Goal: Transaction & Acquisition: Purchase product/service

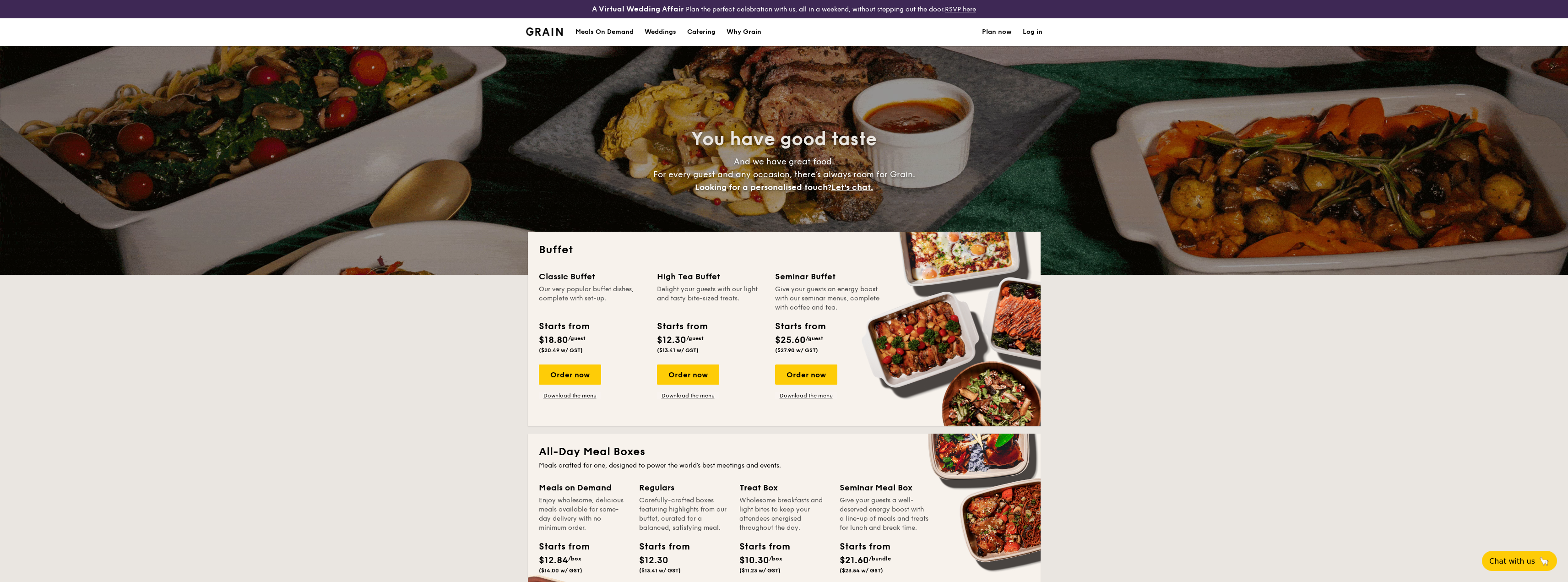
select select
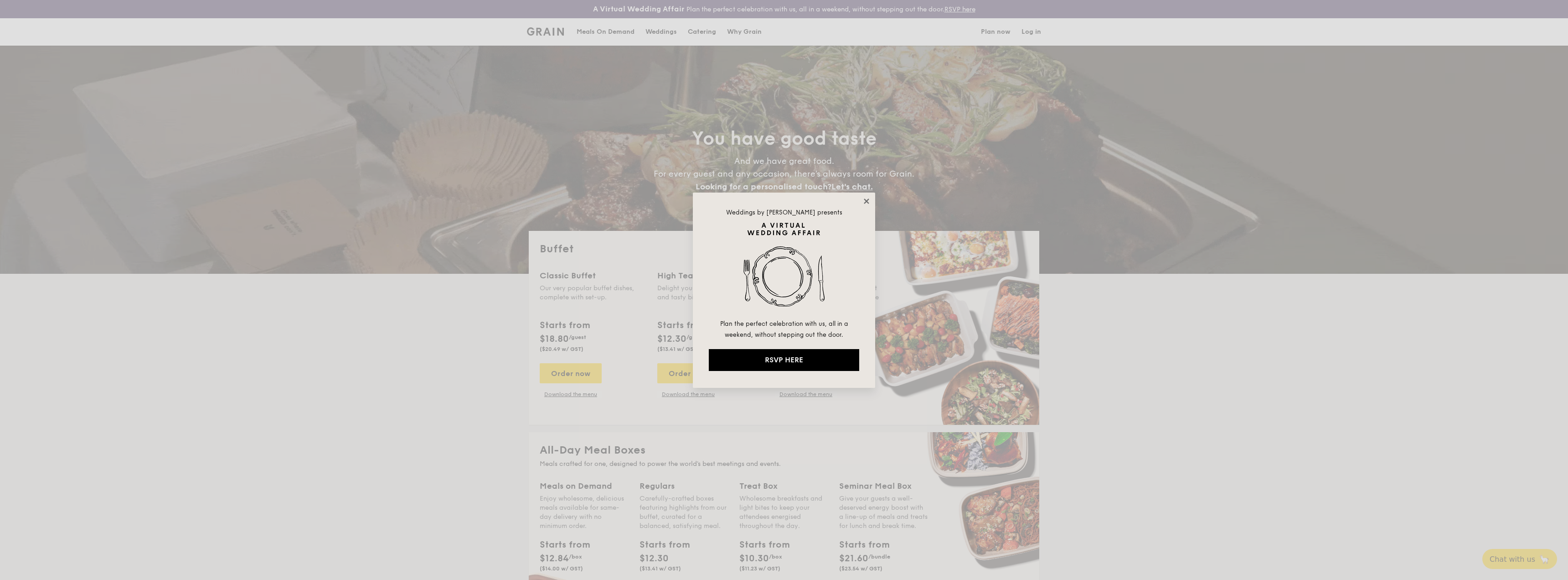
click at [868, 201] on icon at bounding box center [866, 201] width 8 height 8
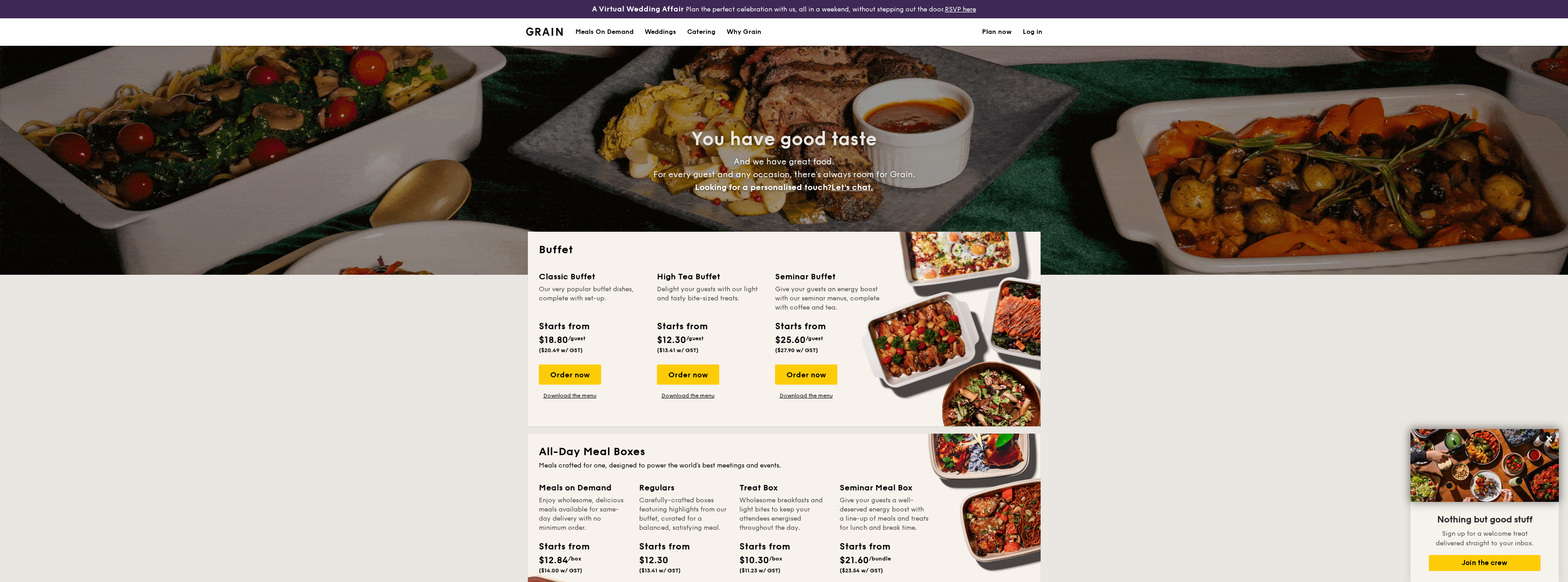
click at [593, 32] on div "Meals On Demand" at bounding box center [605, 32] width 58 height 28
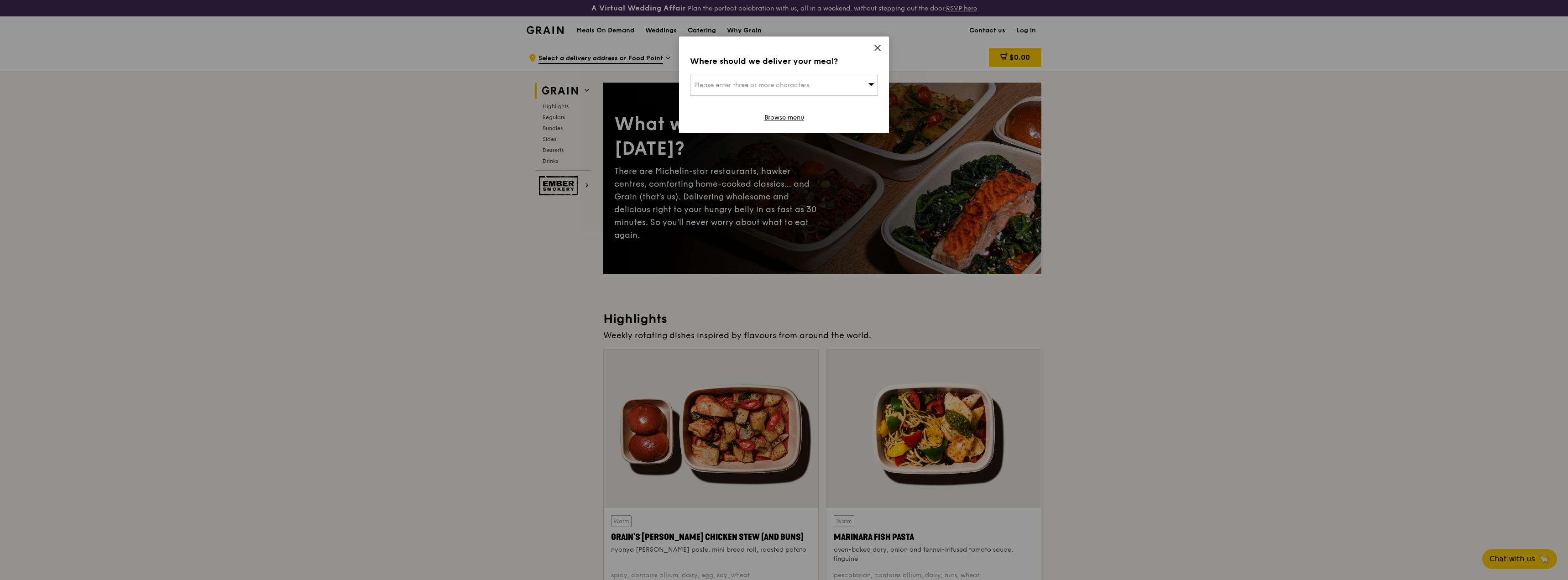
click at [877, 47] on icon at bounding box center [877, 48] width 6 height 6
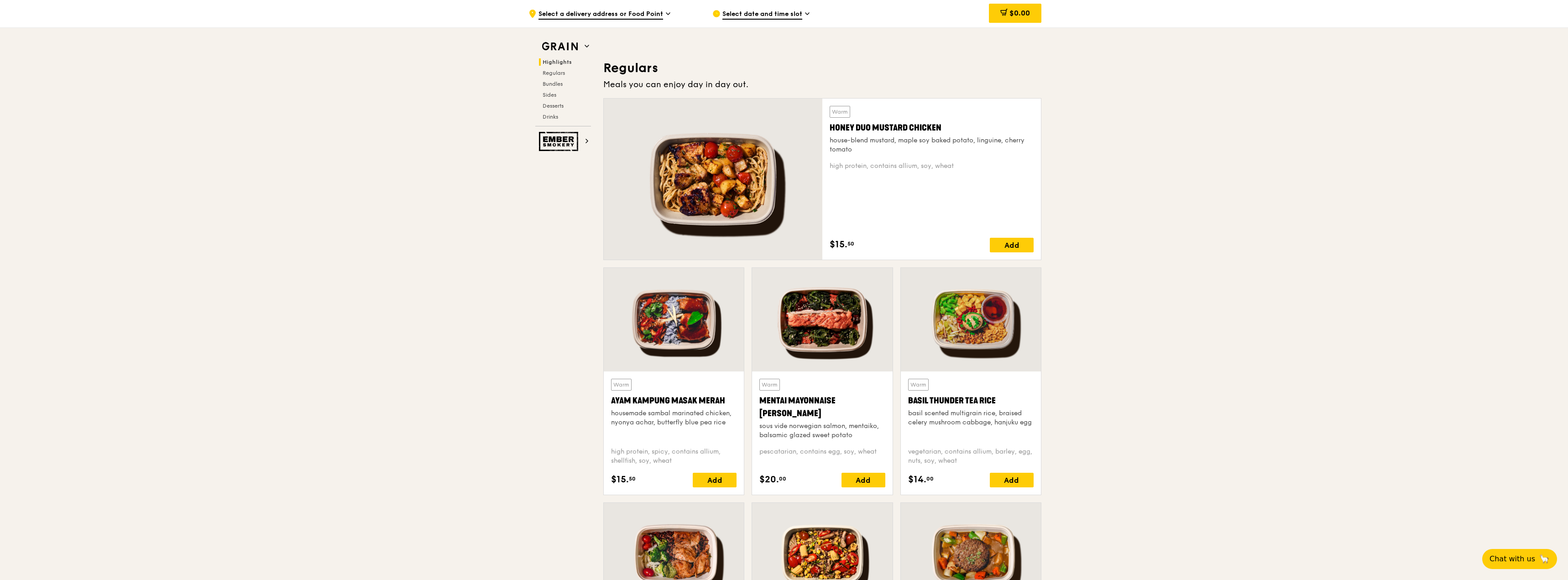
scroll to position [639, 0]
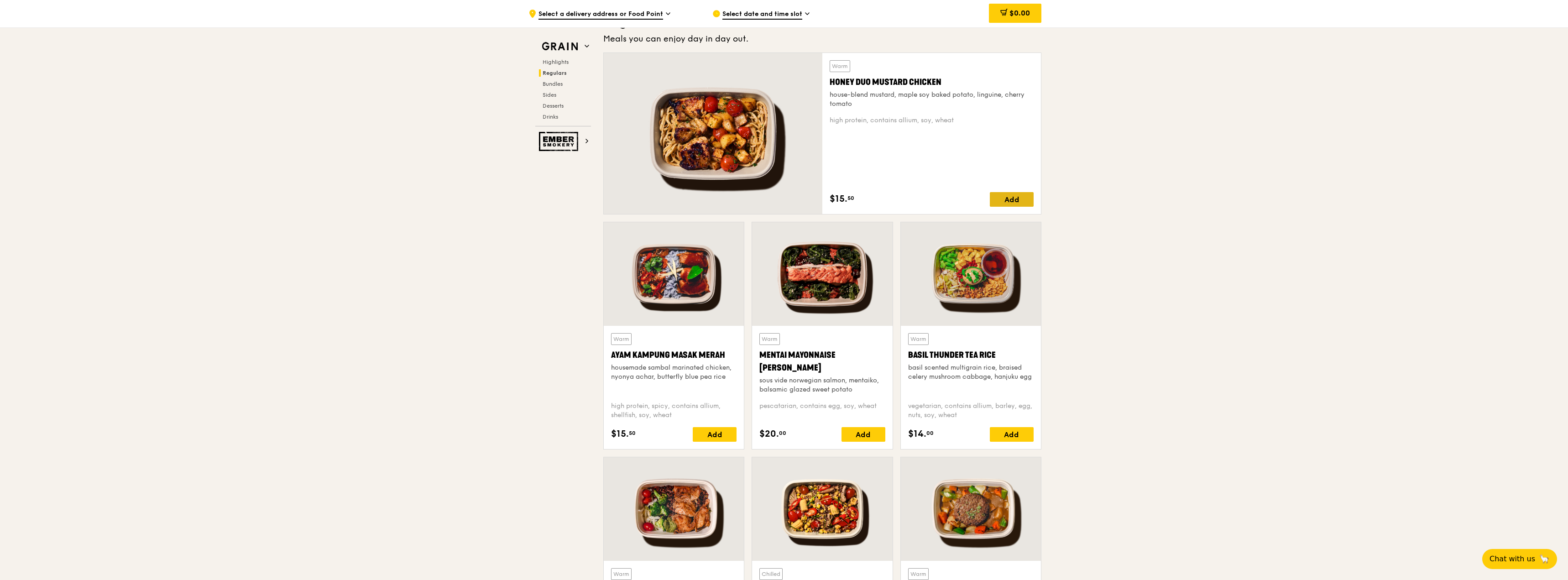
click at [1019, 197] on div "Add" at bounding box center [1012, 199] width 44 height 14
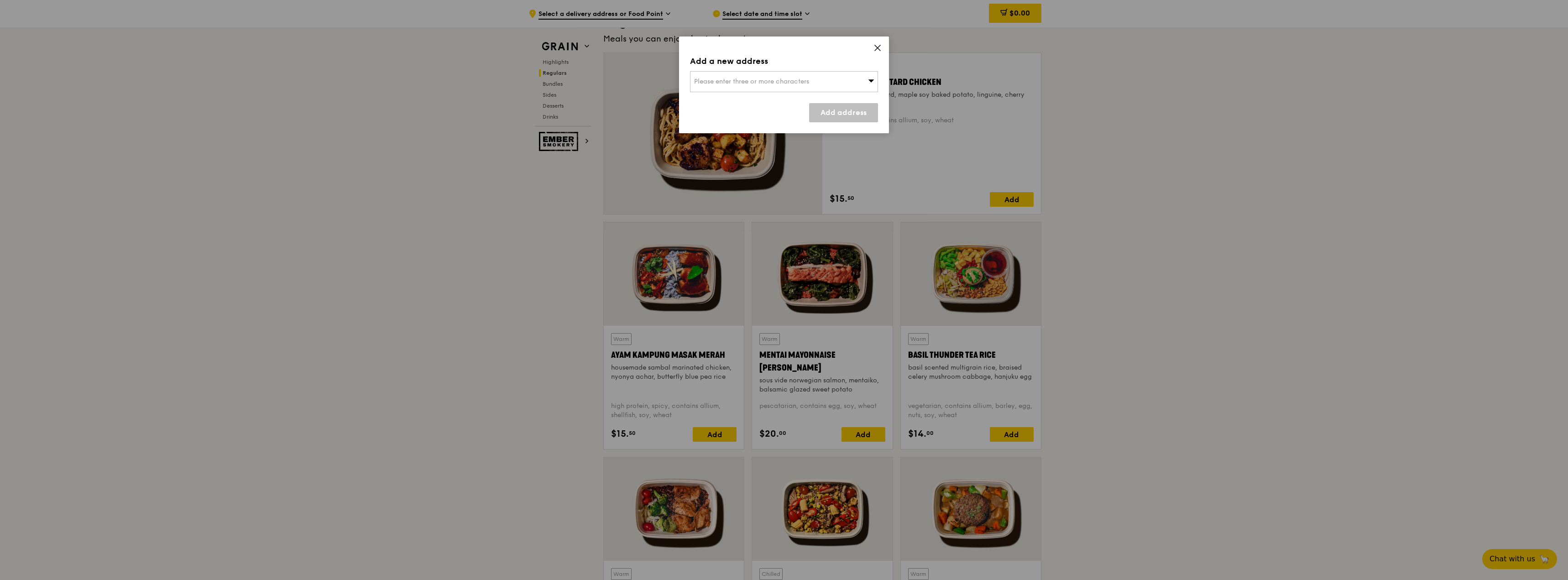
click at [879, 85] on div "Add a new address Please enter three or more characters Add address" at bounding box center [784, 85] width 210 height 97
click at [861, 78] on div "Please enter three or more characters" at bounding box center [784, 82] width 188 height 21
type input "sky hab"
click at [727, 102] on div "Sky Habitat" at bounding box center [762, 100] width 135 height 9
click at [825, 108] on link "Add address" at bounding box center [844, 113] width 69 height 19
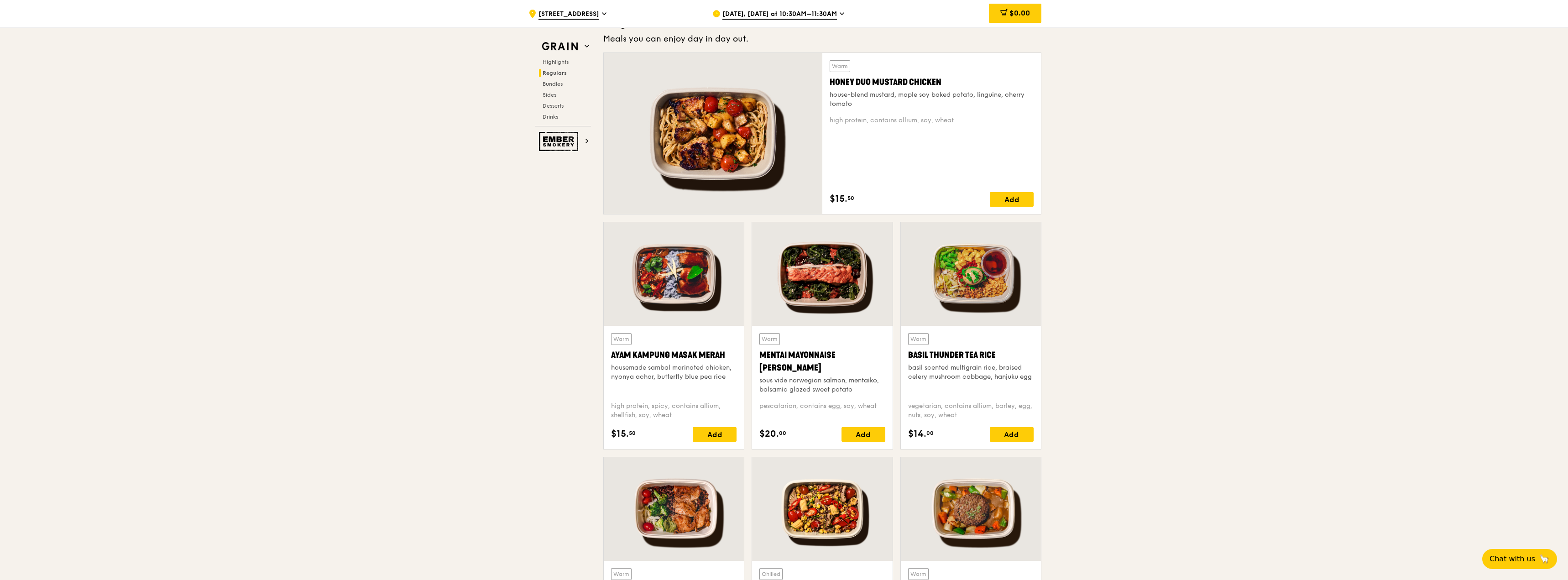
click at [825, 15] on span "[DATE], [DATE] at 10:30AM–11:30AM" at bounding box center [780, 14] width 115 height 10
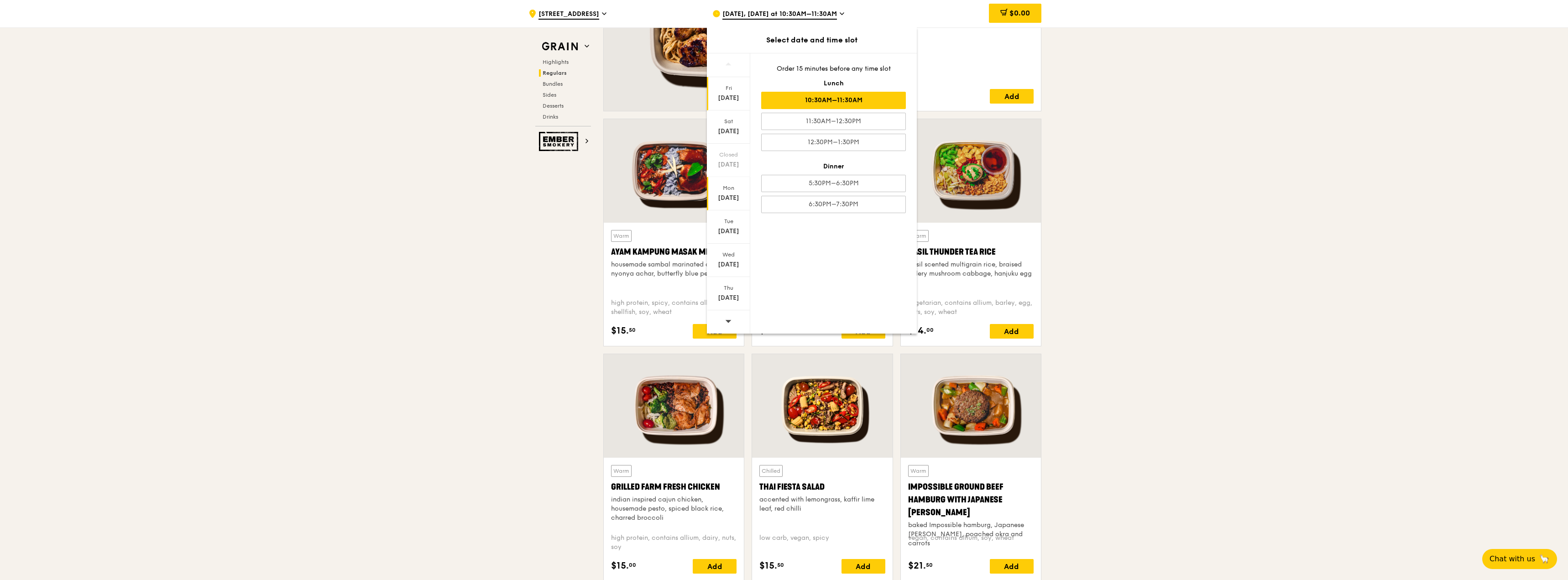
scroll to position [867, 0]
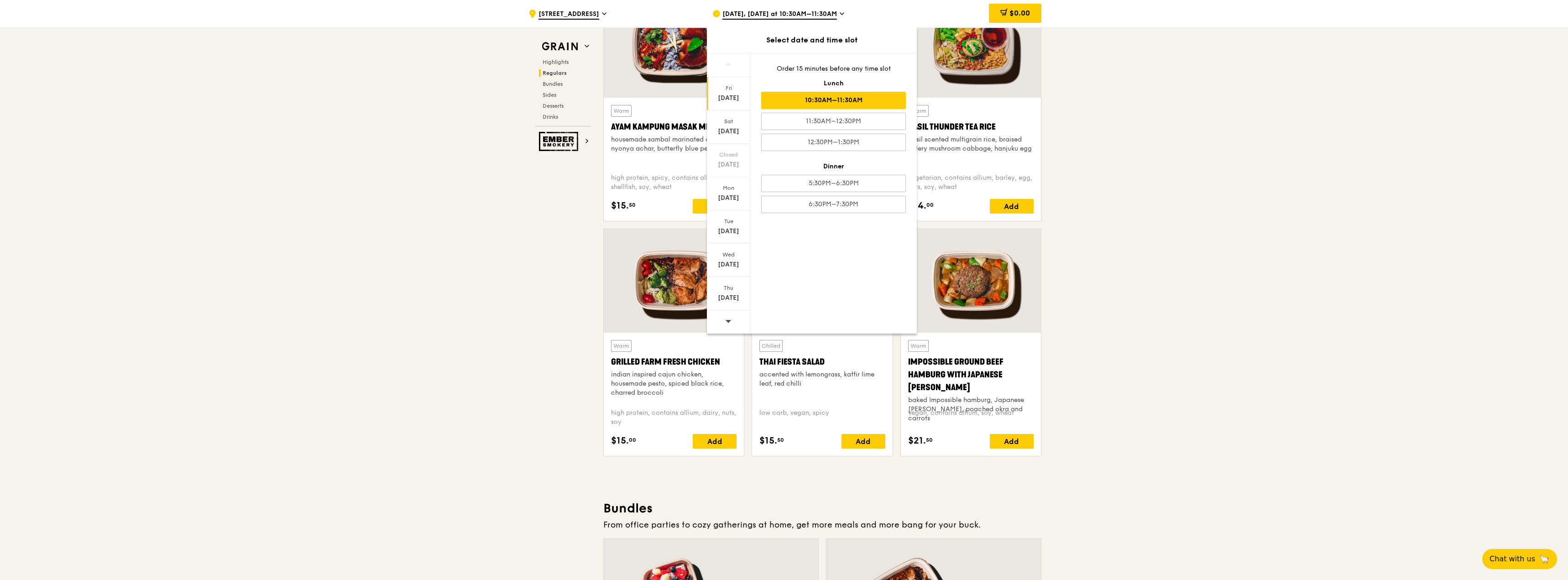
click at [732, 323] on div at bounding box center [729, 321] width 44 height 23
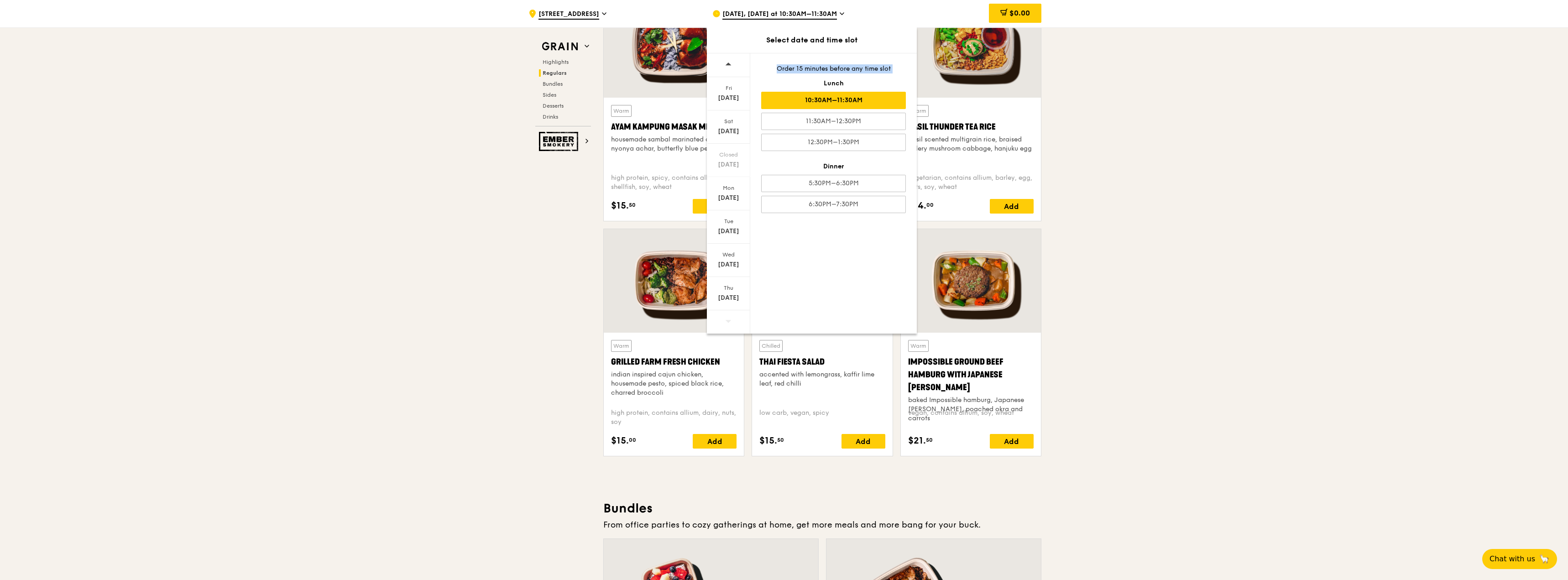
click at [732, 323] on div at bounding box center [729, 321] width 44 height 23
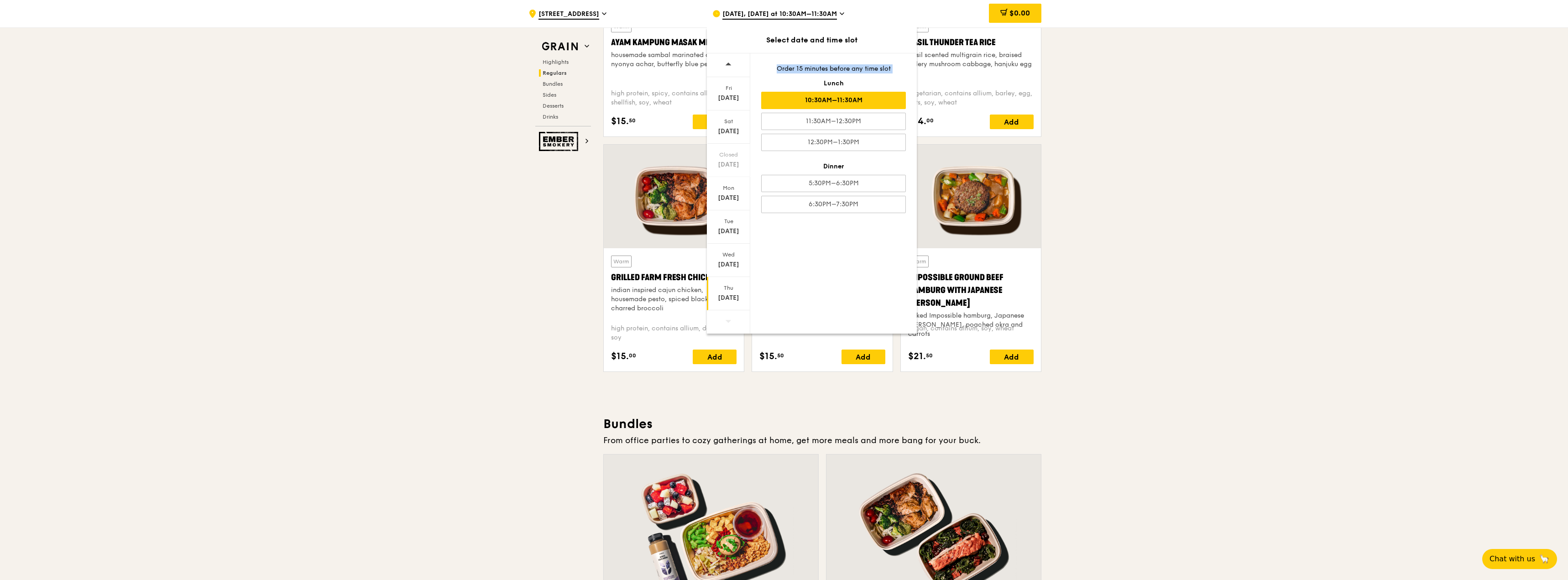
scroll to position [1004, 0]
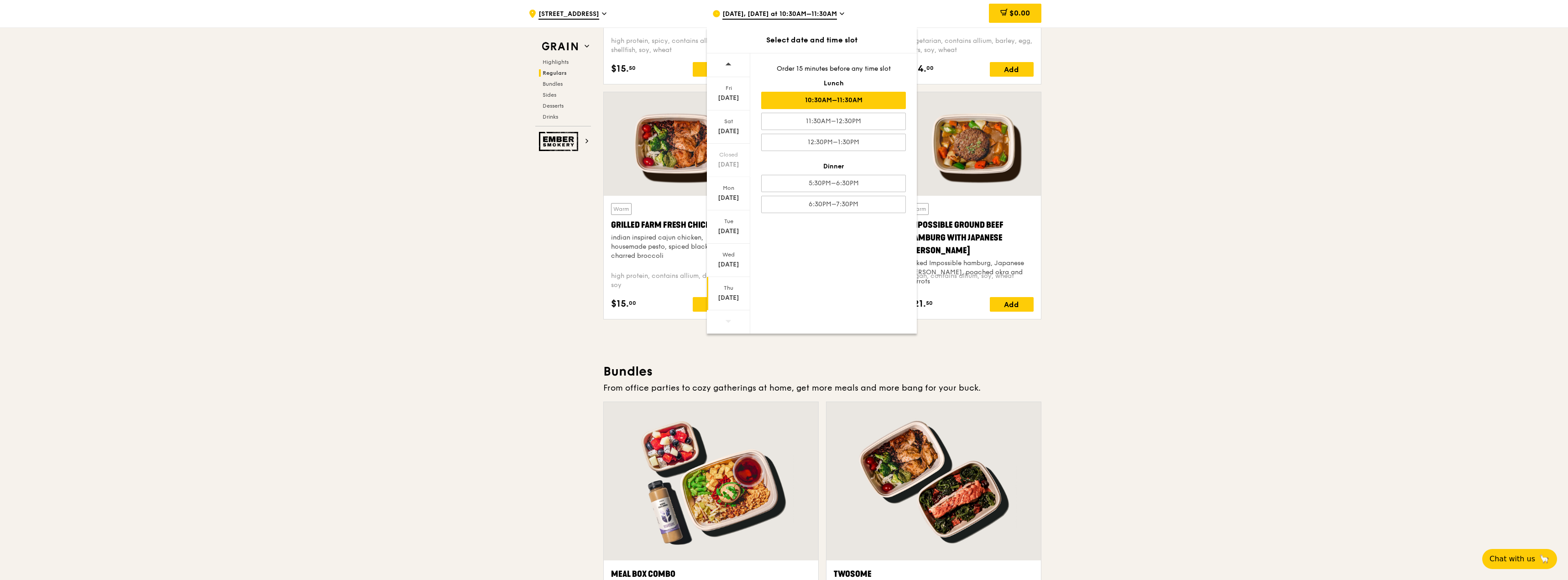
click at [730, 289] on div "Thu" at bounding box center [729, 288] width 41 height 7
click at [872, 130] on div "11:30AM–12:30PM" at bounding box center [834, 131] width 145 height 17
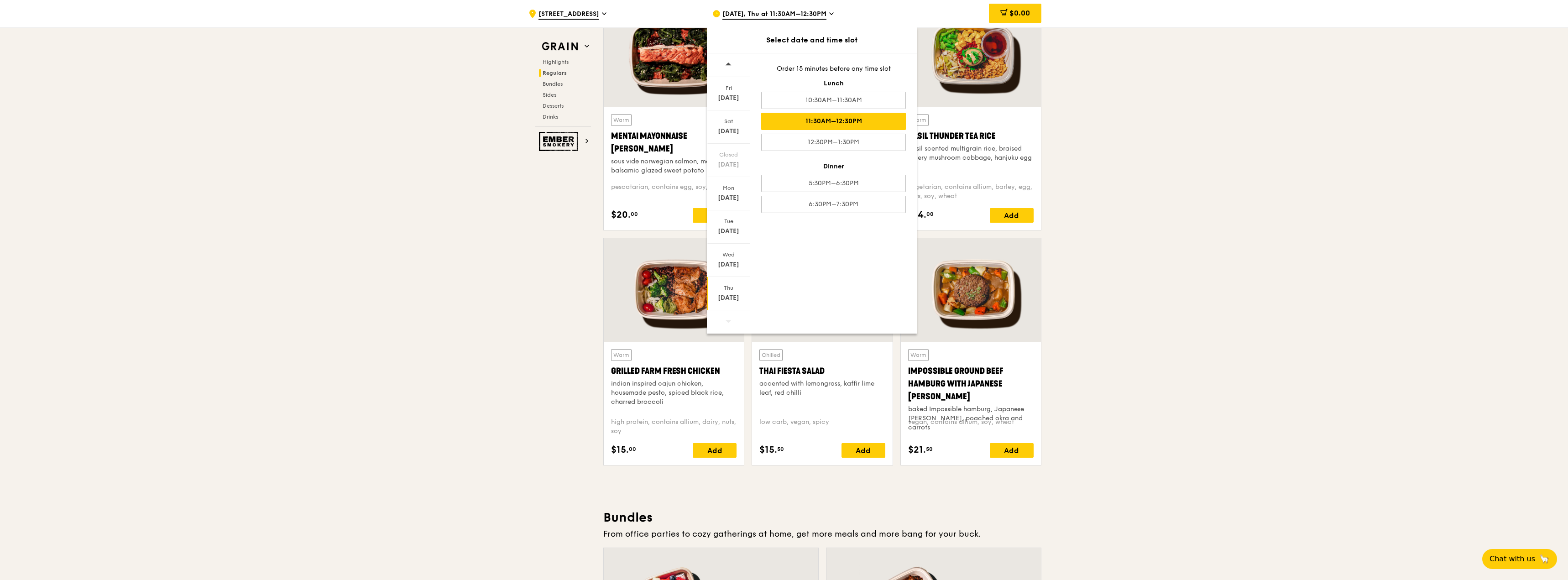
scroll to position [876, 0]
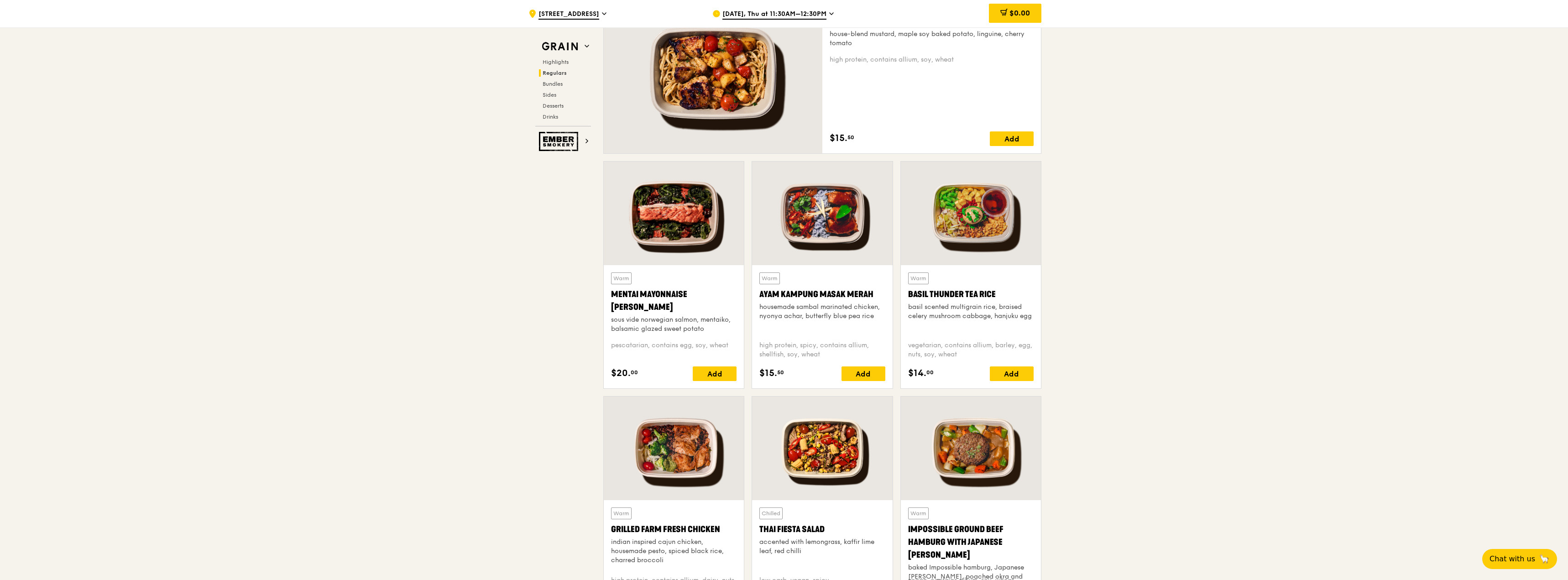
scroll to position [648, 0]
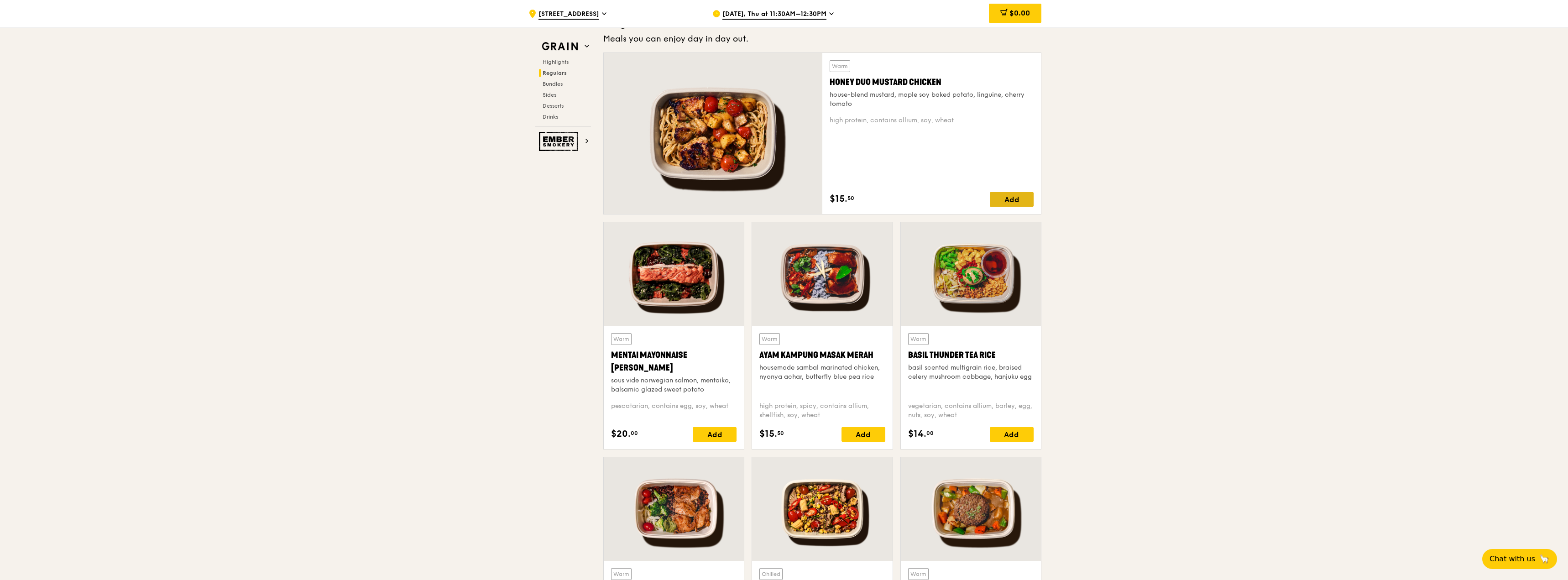
click at [1005, 203] on div "Add" at bounding box center [1012, 199] width 44 height 14
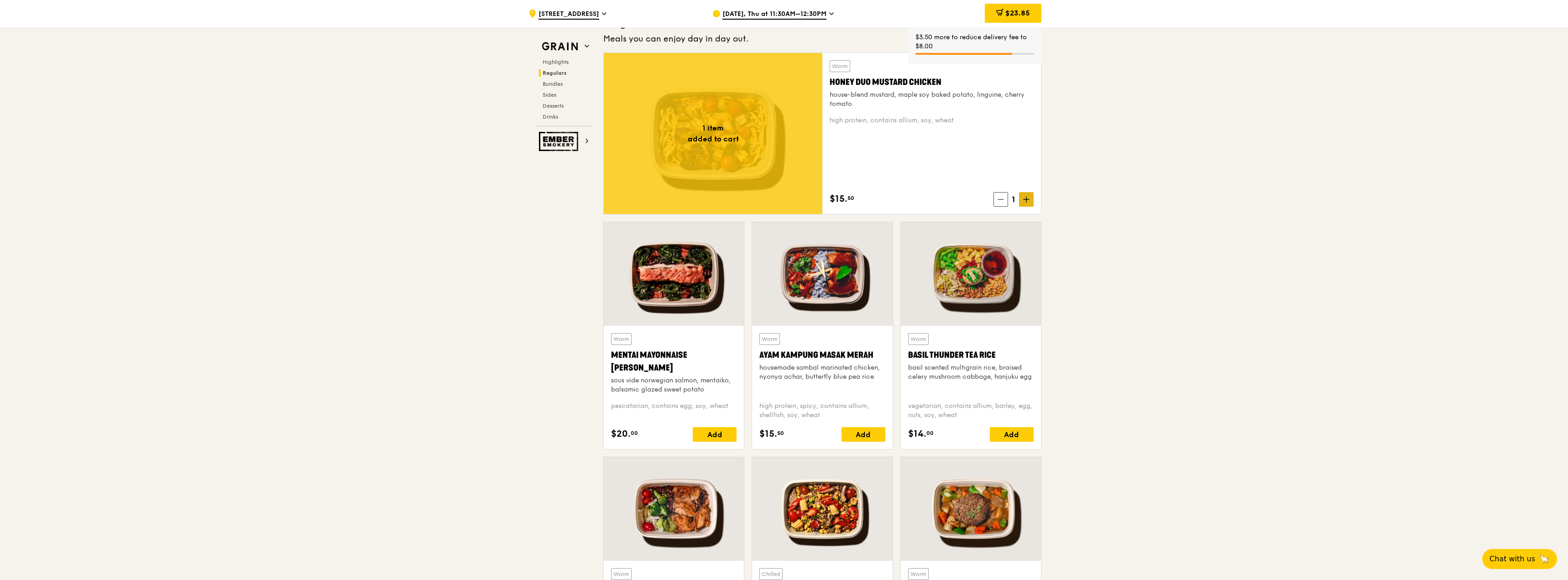
click at [1026, 199] on icon at bounding box center [1026, 199] width 6 height 6
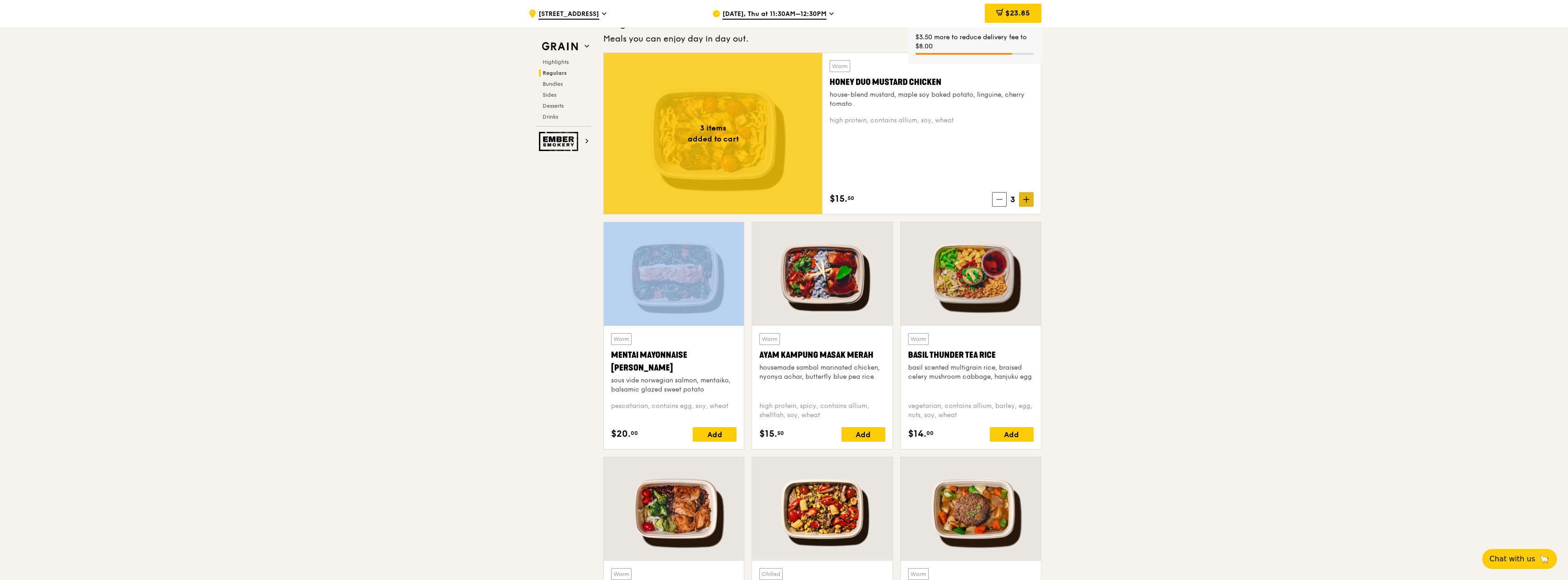
click at [1026, 199] on icon at bounding box center [1026, 199] width 6 height 6
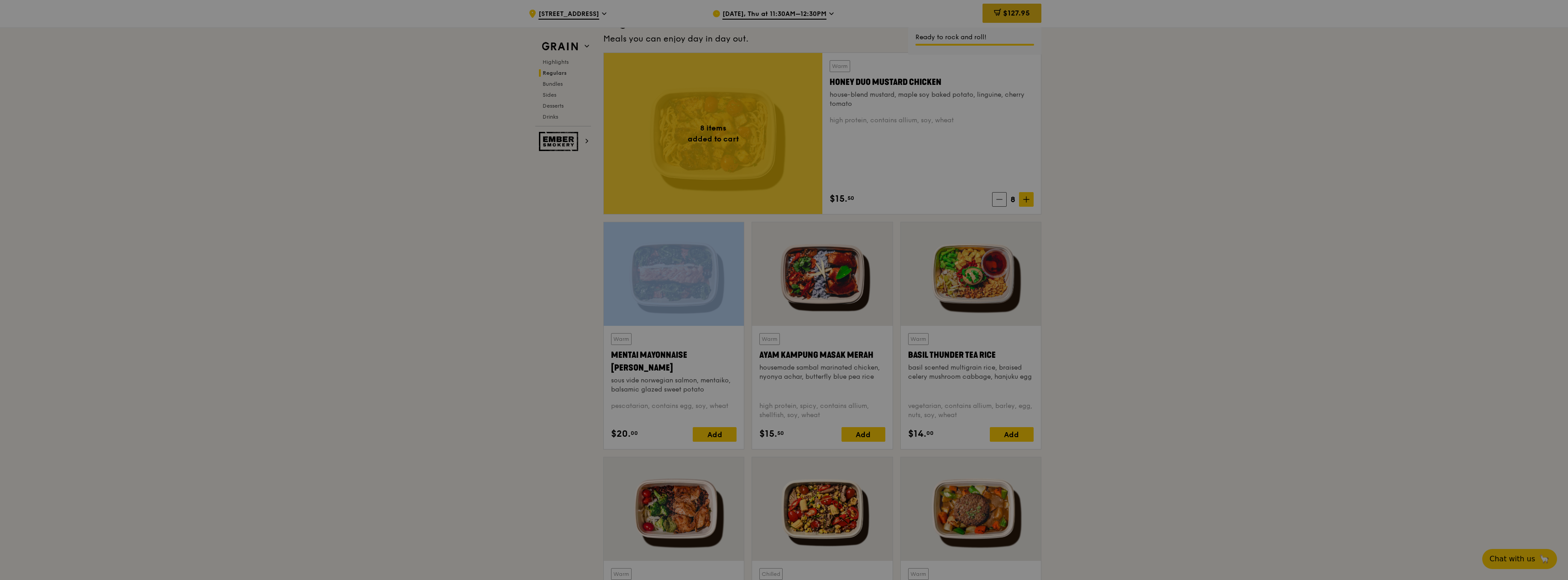
type input "8"
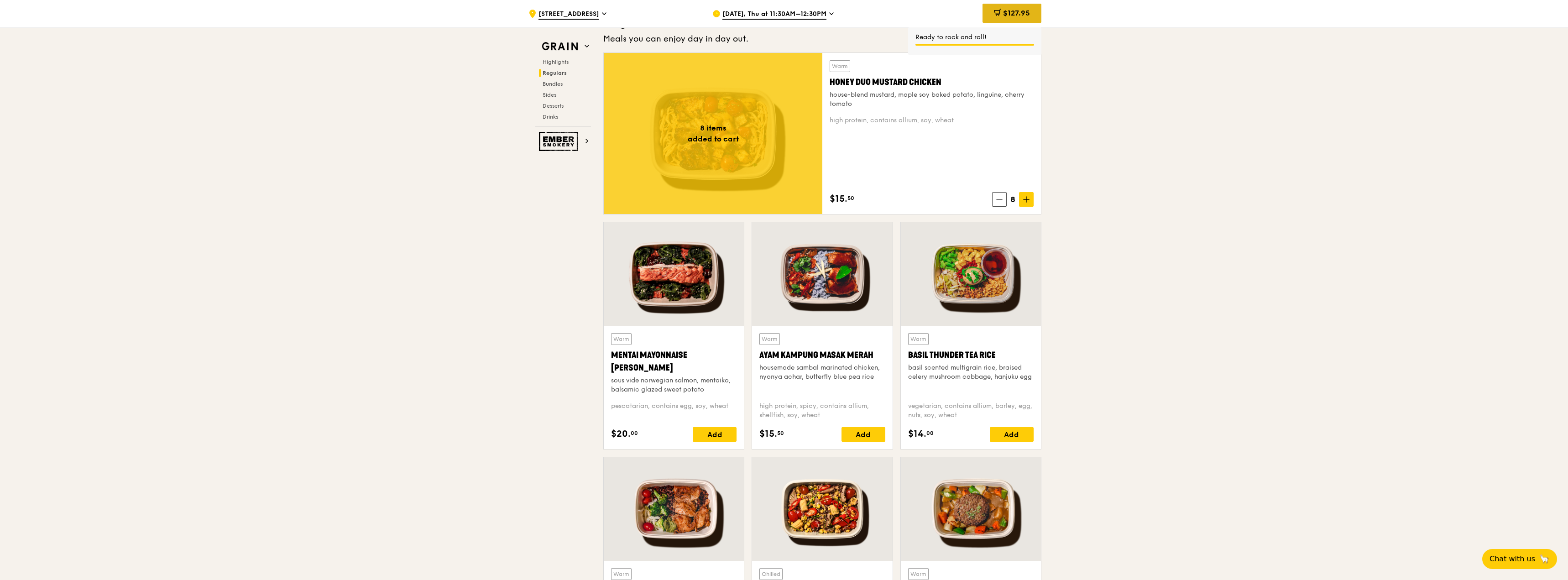
click at [1012, 14] on span "$127.95" at bounding box center [1016, 13] width 27 height 9
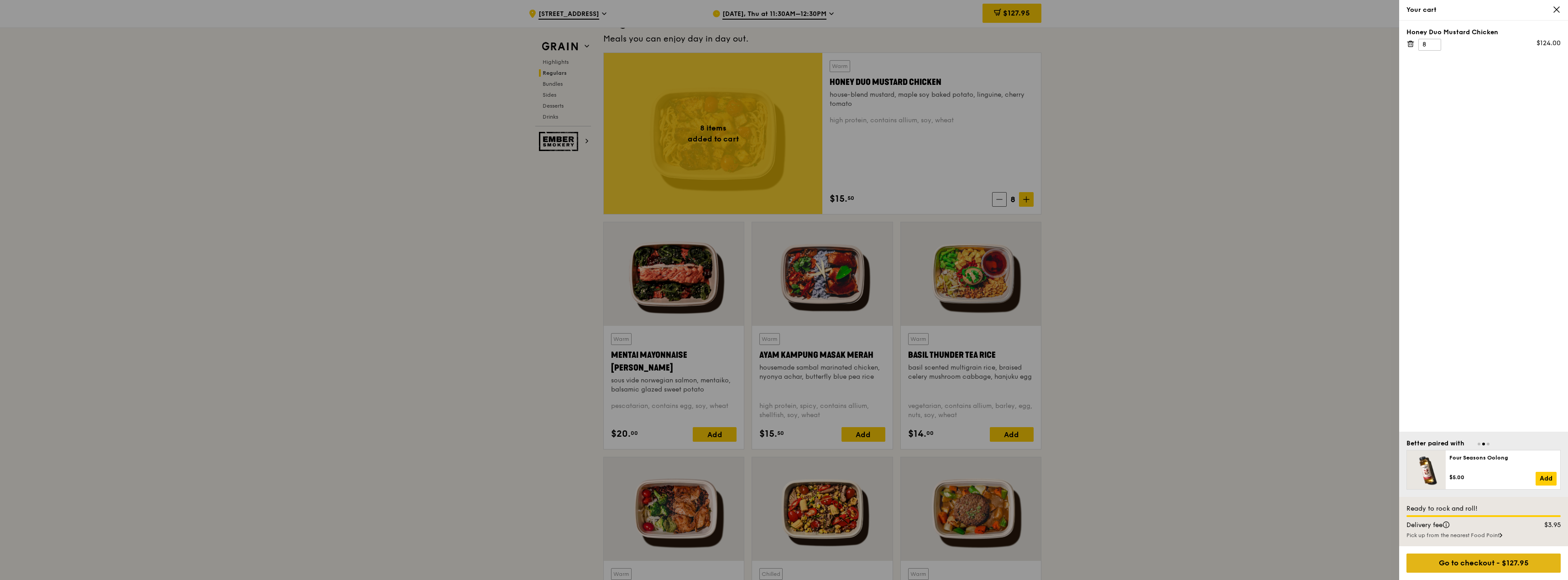
click at [1468, 555] on div "Go to checkout - $127.95" at bounding box center [1484, 563] width 155 height 19
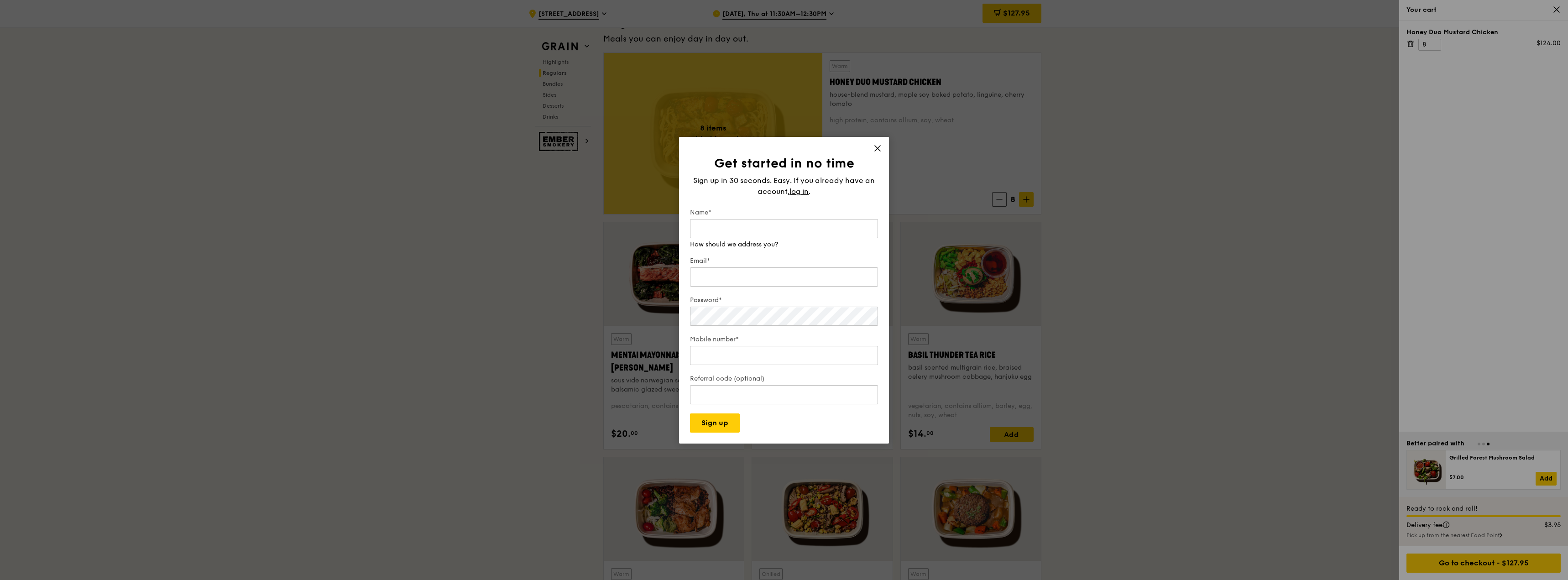
click at [876, 150] on icon at bounding box center [877, 148] width 8 height 8
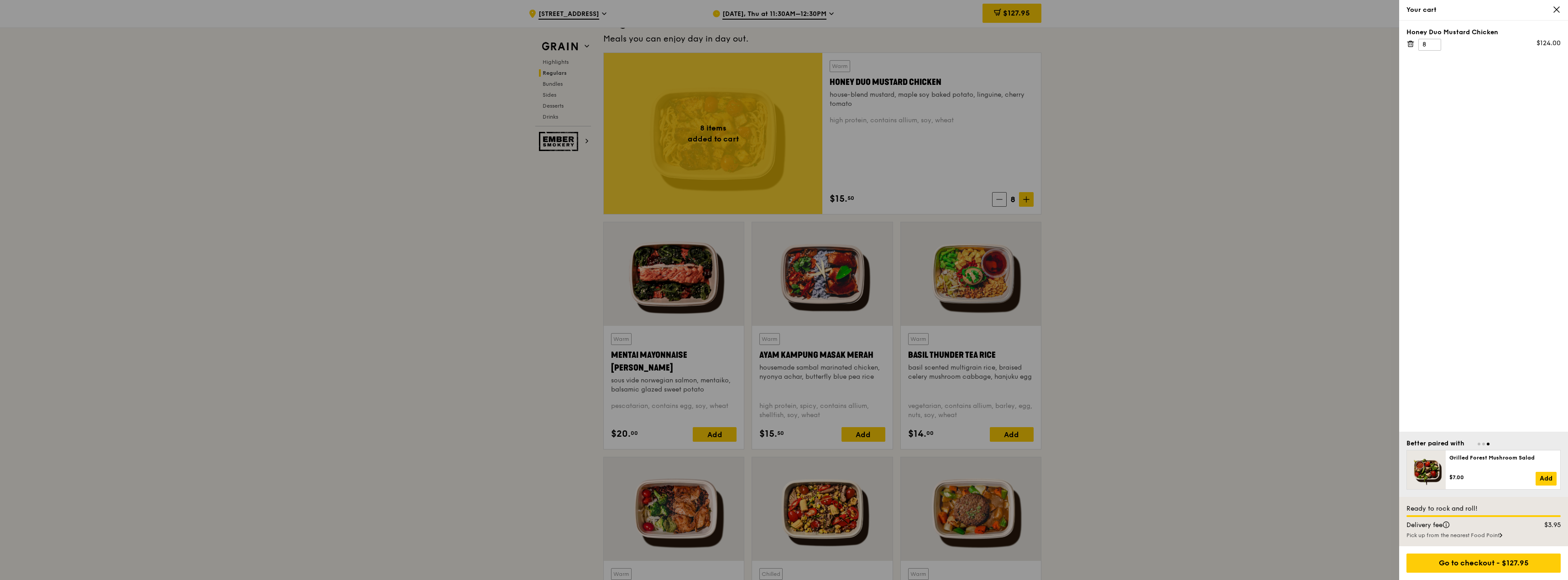
click at [1553, 9] on icon at bounding box center [1557, 9] width 8 height 8
